Goal: Obtain resource: Download file/media

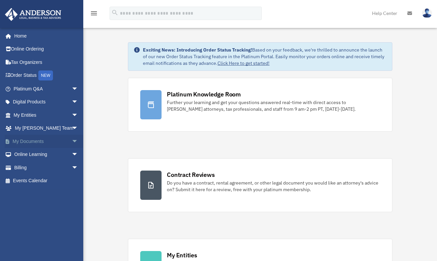
click at [72, 139] on span "arrow_drop_down" at bounding box center [78, 142] width 13 height 14
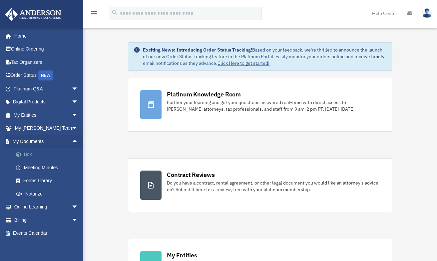
click at [31, 153] on link "Box" at bounding box center [48, 154] width 79 height 13
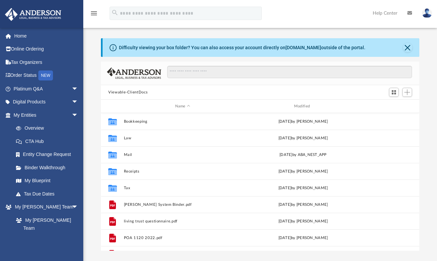
scroll to position [146, 313]
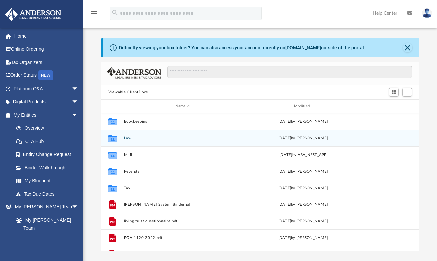
click at [112, 139] on icon "grid" at bounding box center [112, 139] width 9 height 5
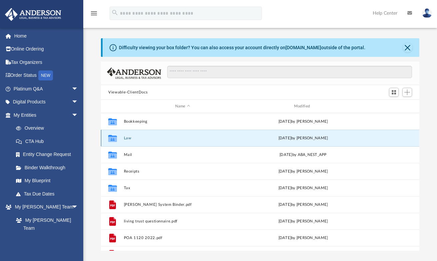
click at [115, 140] on icon "grid" at bounding box center [112, 139] width 9 height 5
click at [123, 139] on div "Collaborated Folder Law [DATE] by [PERSON_NAME]" at bounding box center [260, 138] width 318 height 17
click at [128, 138] on button "Law" at bounding box center [183, 138] width 118 height 4
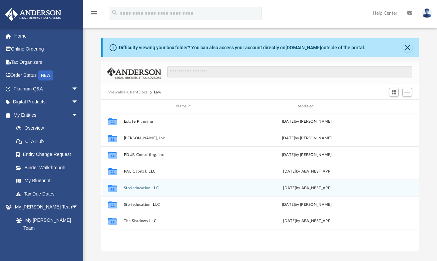
click at [139, 188] on button "Storieducation LLC" at bounding box center [184, 188] width 120 height 4
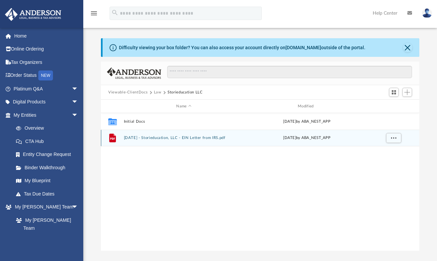
click at [160, 137] on button "[DATE] - Storieducation, LLC - EIN Letter from IRS.pdf" at bounding box center [184, 138] width 120 height 4
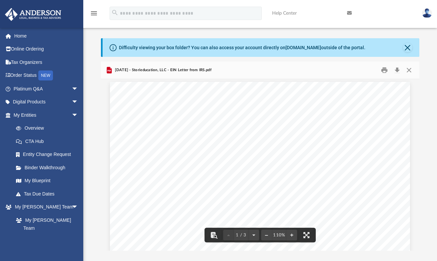
scroll to position [0, 0]
click at [411, 71] on button "Close" at bounding box center [409, 70] width 12 height 10
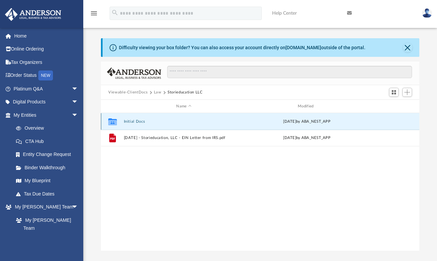
click at [148, 122] on button "Initial Docs" at bounding box center [184, 122] width 120 height 4
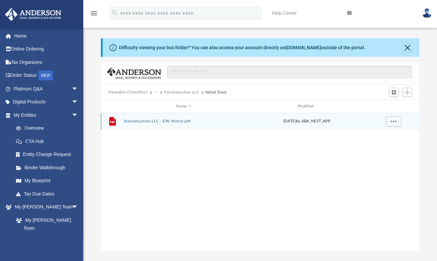
click at [148, 122] on button "Storieducation LLC - EIN Notice.pdf" at bounding box center [184, 121] width 120 height 4
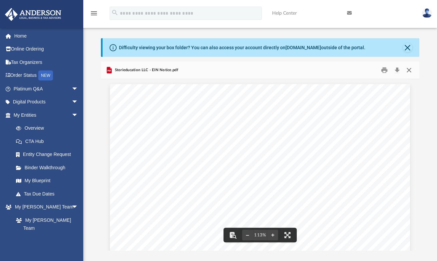
click at [410, 68] on button "Close" at bounding box center [409, 70] width 12 height 10
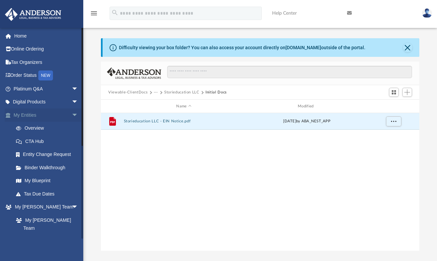
click at [72, 115] on span "arrow_drop_down" at bounding box center [78, 116] width 13 height 14
